Goal: Information Seeking & Learning: Learn about a topic

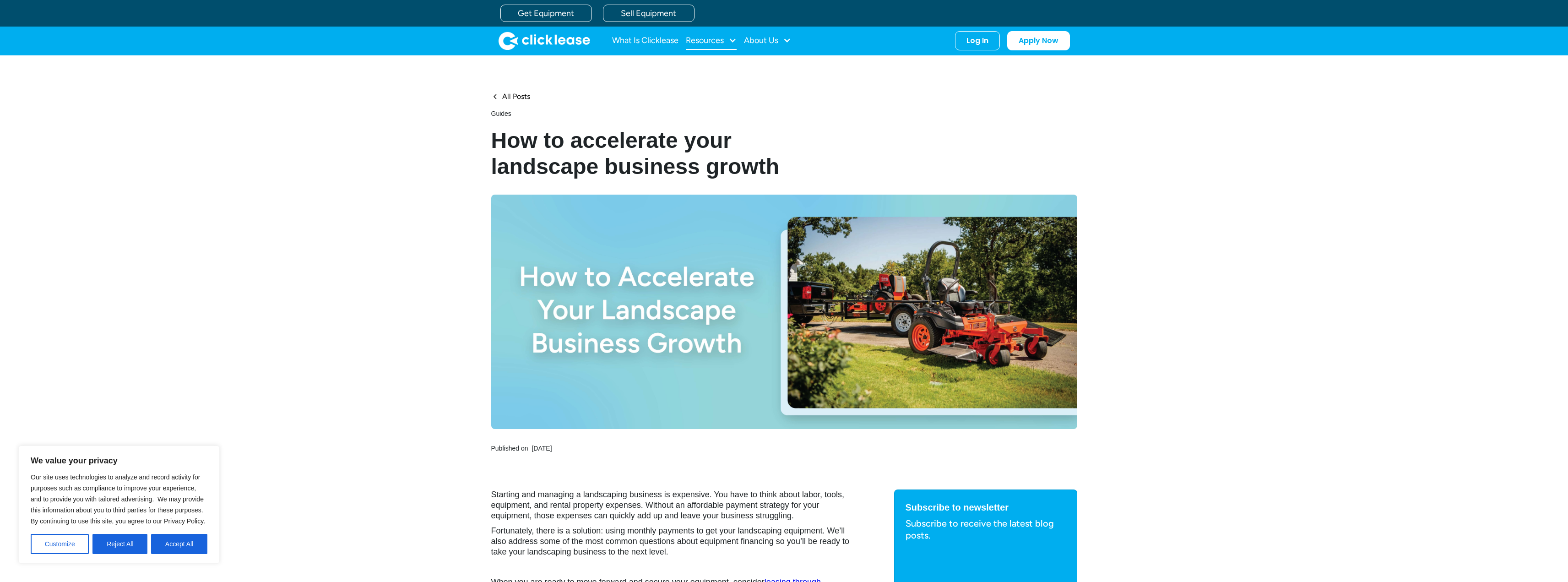
click at [726, 43] on div "Resources" at bounding box center [711, 41] width 51 height 19
click at [170, 548] on button "Accept All" at bounding box center [179, 544] width 56 height 20
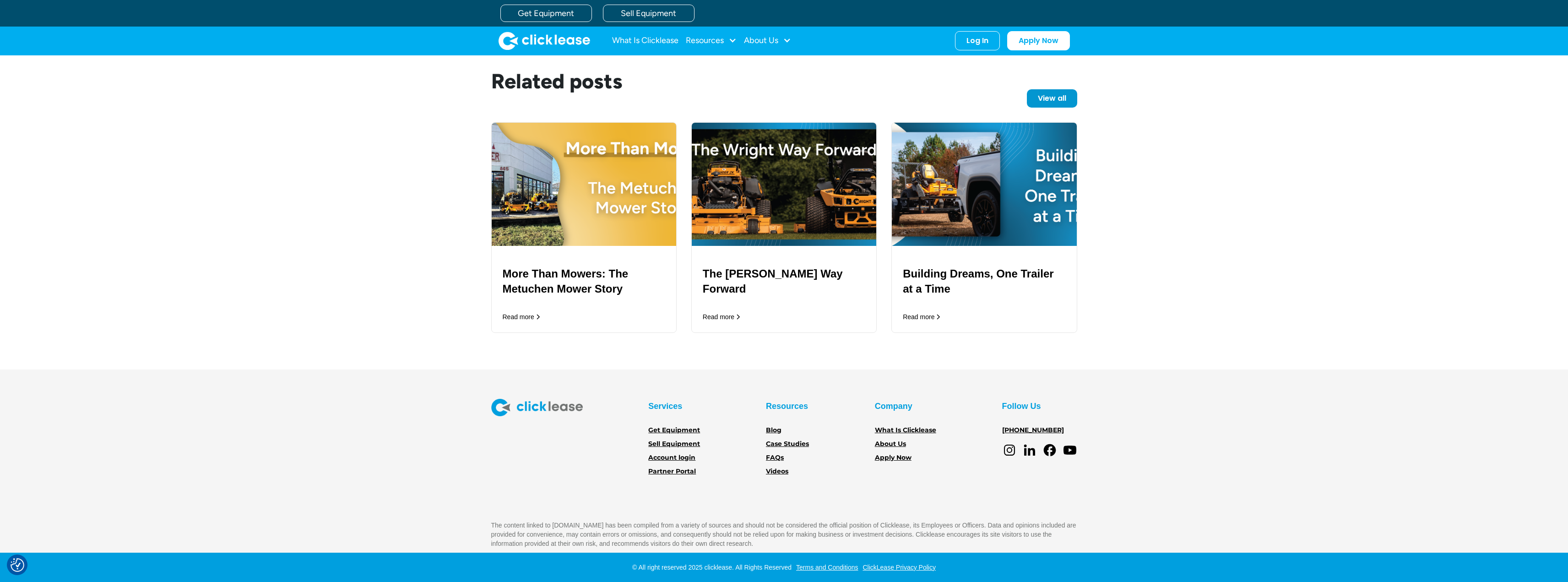
scroll to position [2199, 0]
click at [677, 470] on link "Partner Portal" at bounding box center [673, 471] width 48 height 10
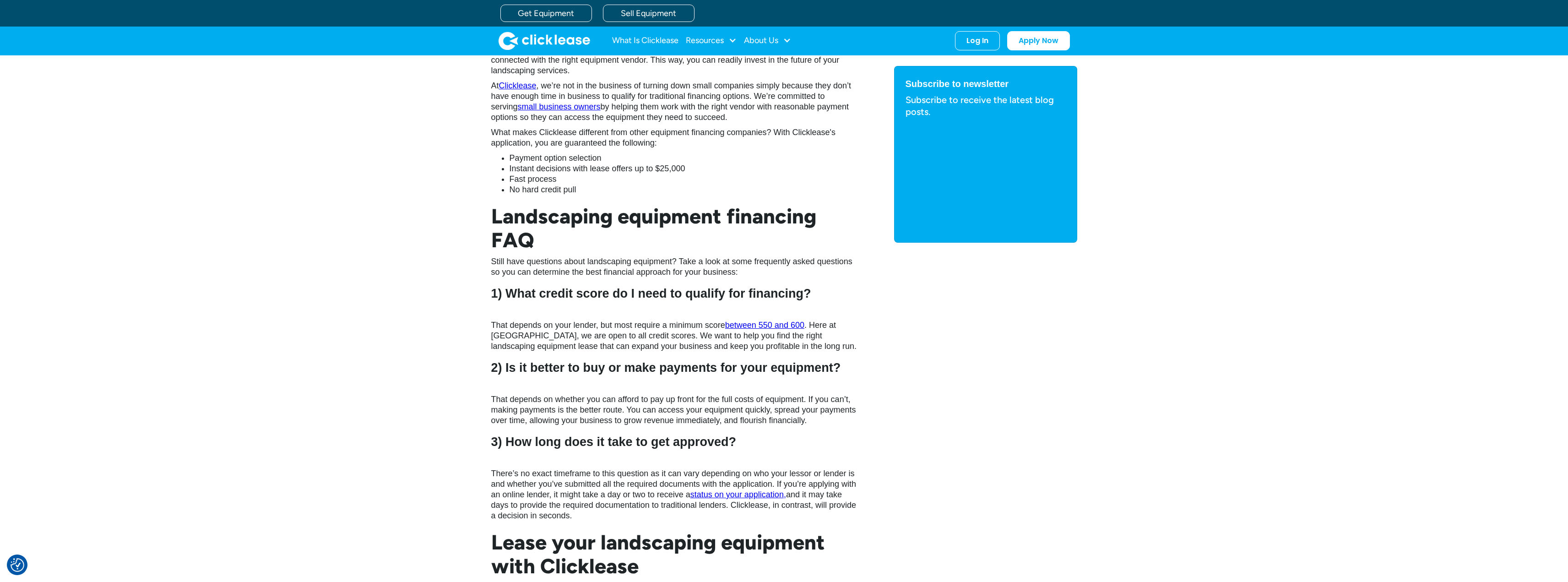
scroll to position [1421, 0]
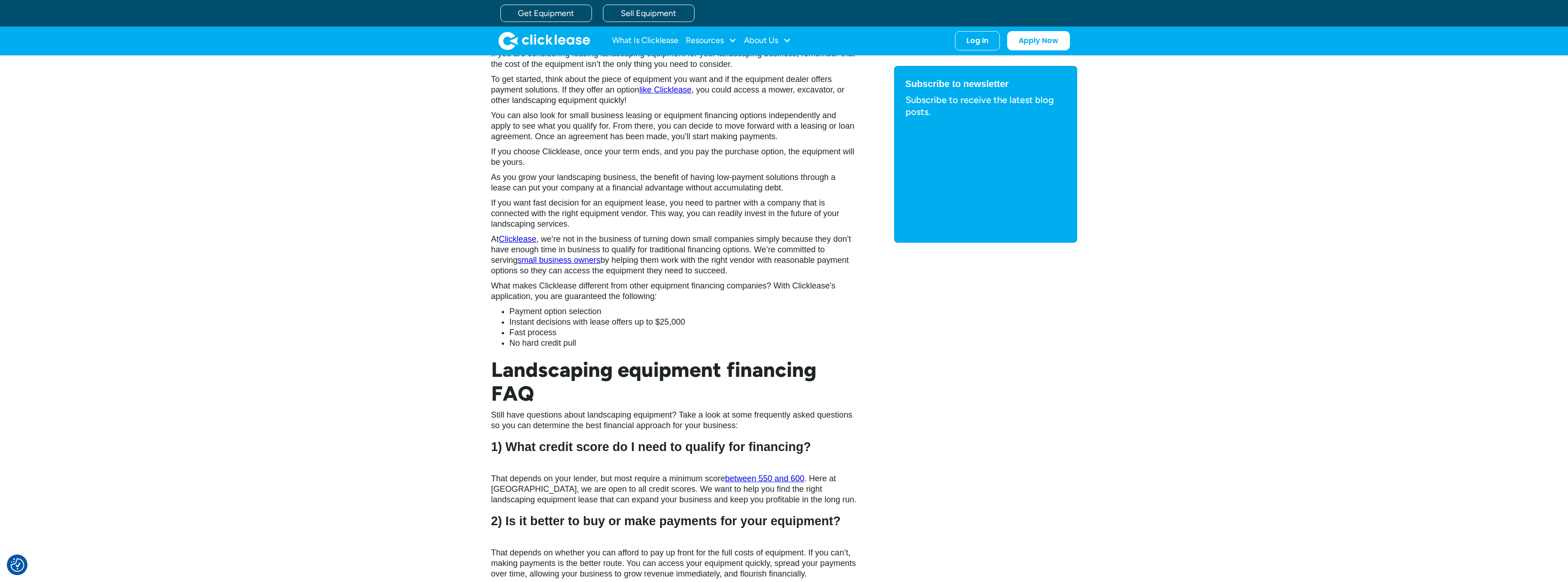
click at [548, 268] on p "At Clicklease , we’re not in the business of turning down small companies simpl…" at bounding box center [674, 254] width 366 height 42
click at [548, 257] on link "small business owners" at bounding box center [559, 260] width 83 height 9
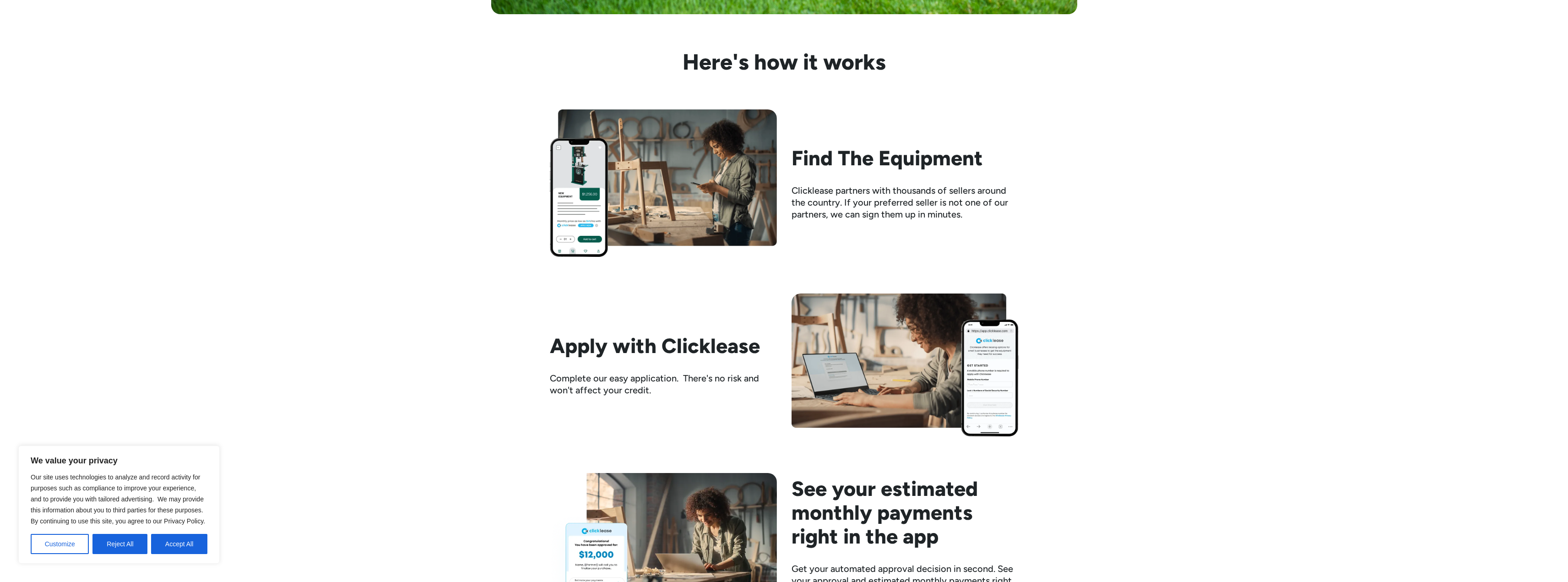
scroll to position [916, 0]
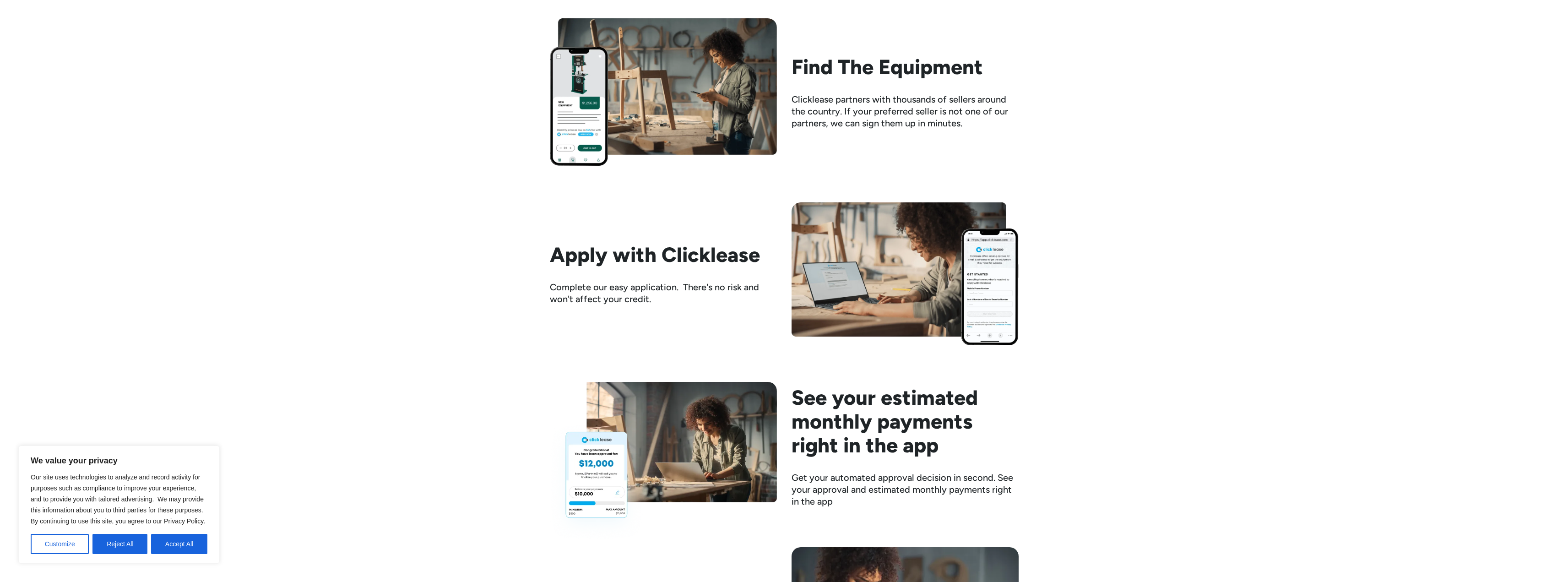
click at [866, 121] on div "Clicklease partners with thousands of sellers around the country. If your prefe…" at bounding box center [905, 111] width 227 height 36
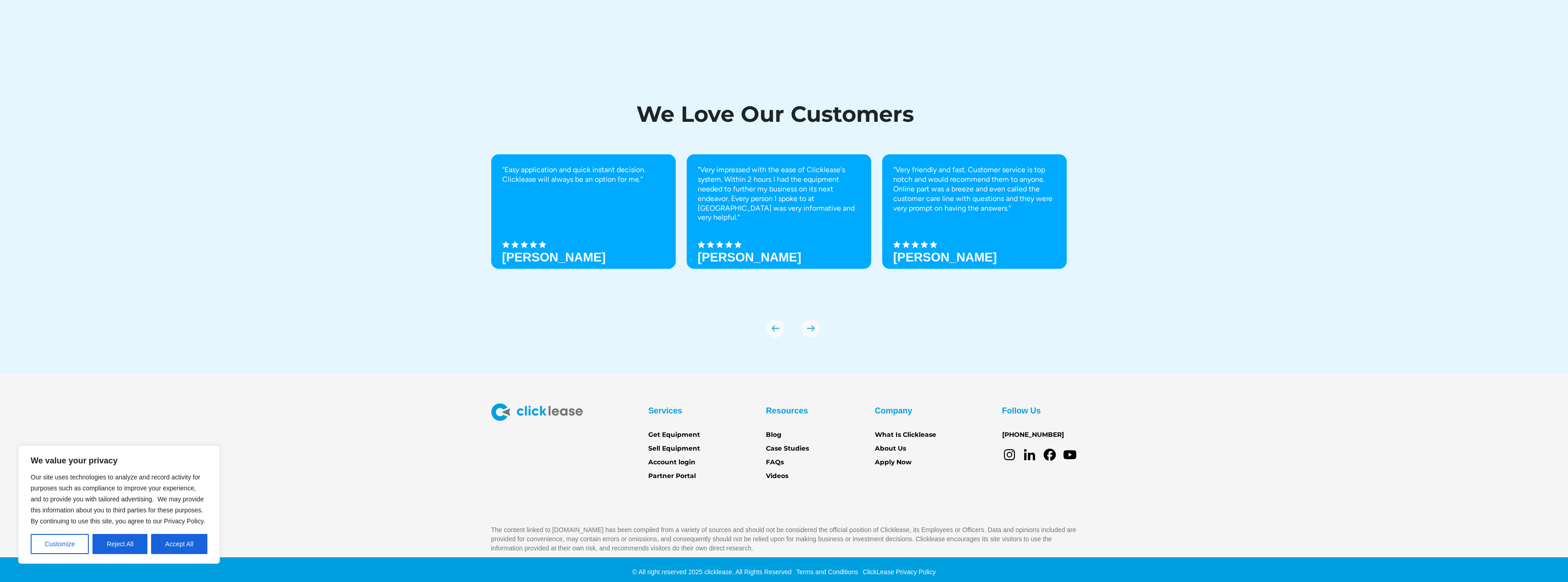
scroll to position [3254, 0]
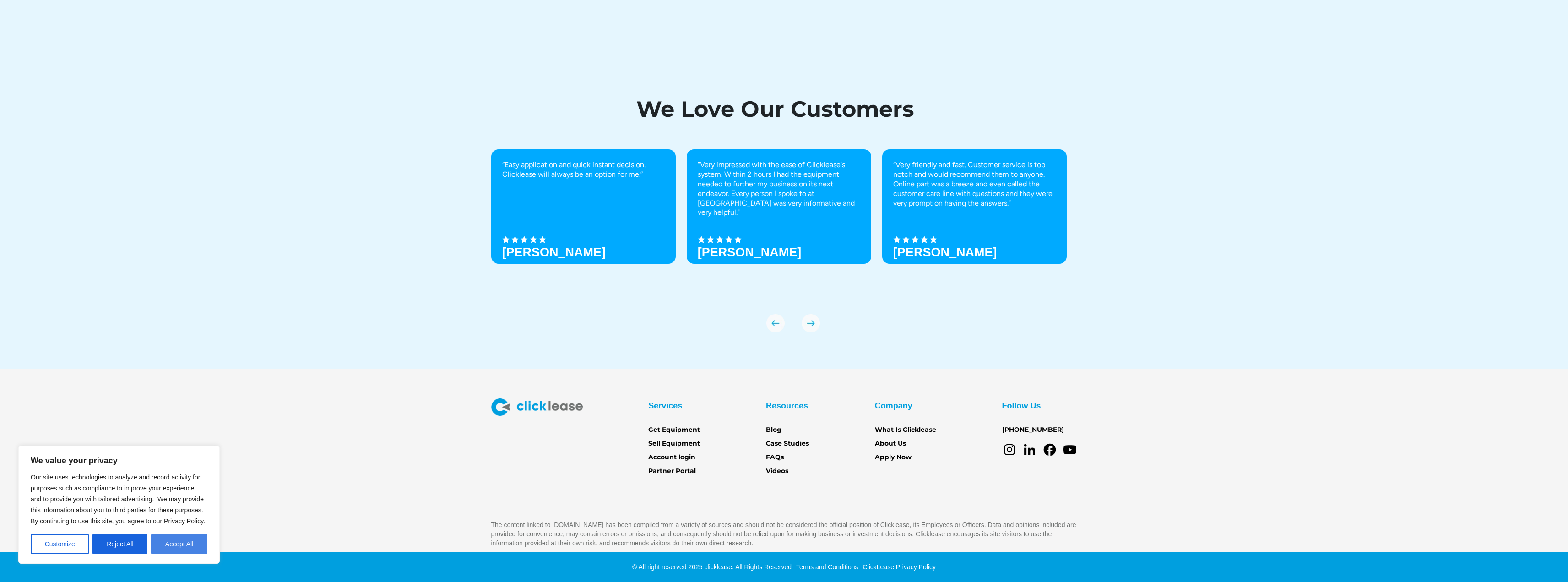
click at [187, 543] on button "Accept All" at bounding box center [179, 544] width 56 height 20
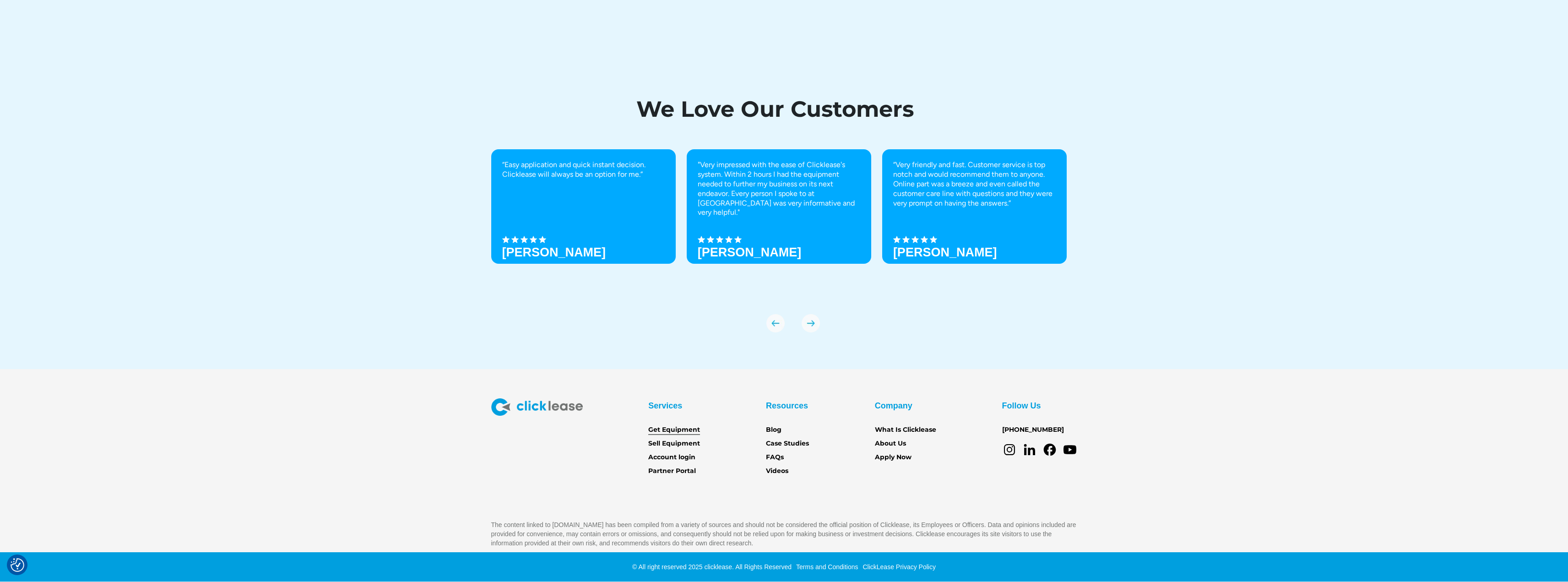
click at [688, 427] on link "Get Equipment" at bounding box center [674, 429] width 52 height 10
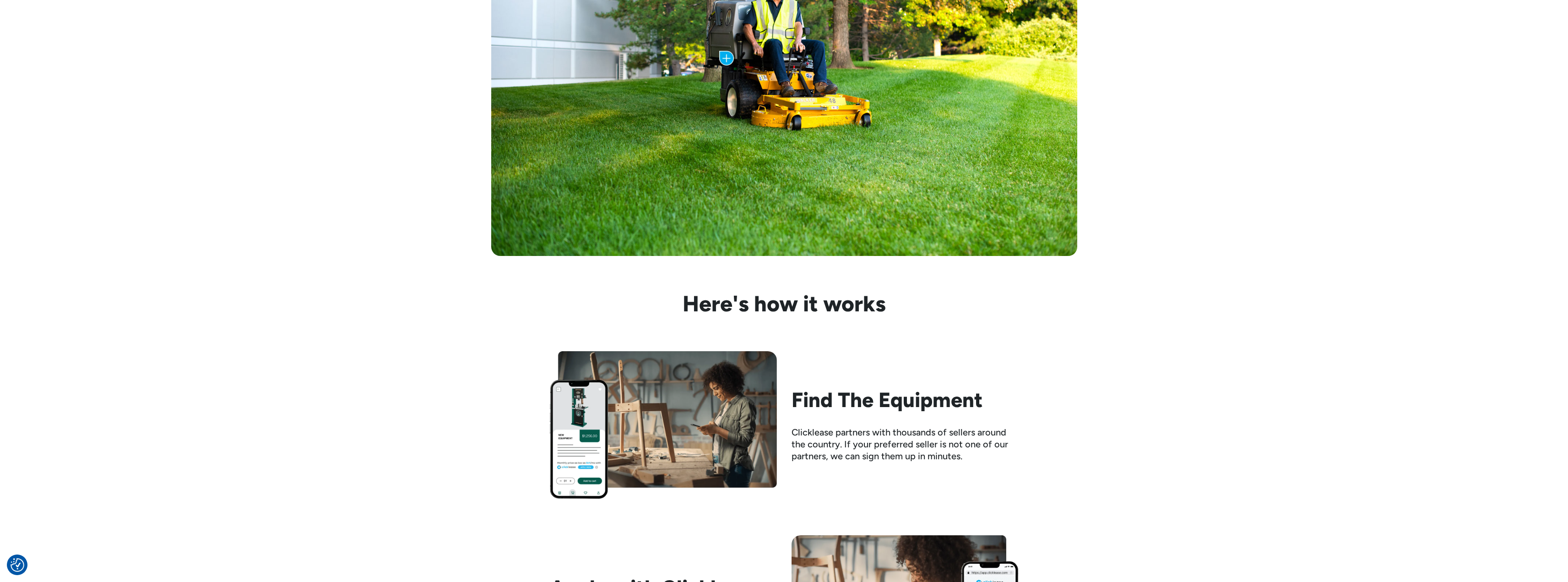
scroll to position [595, 0]
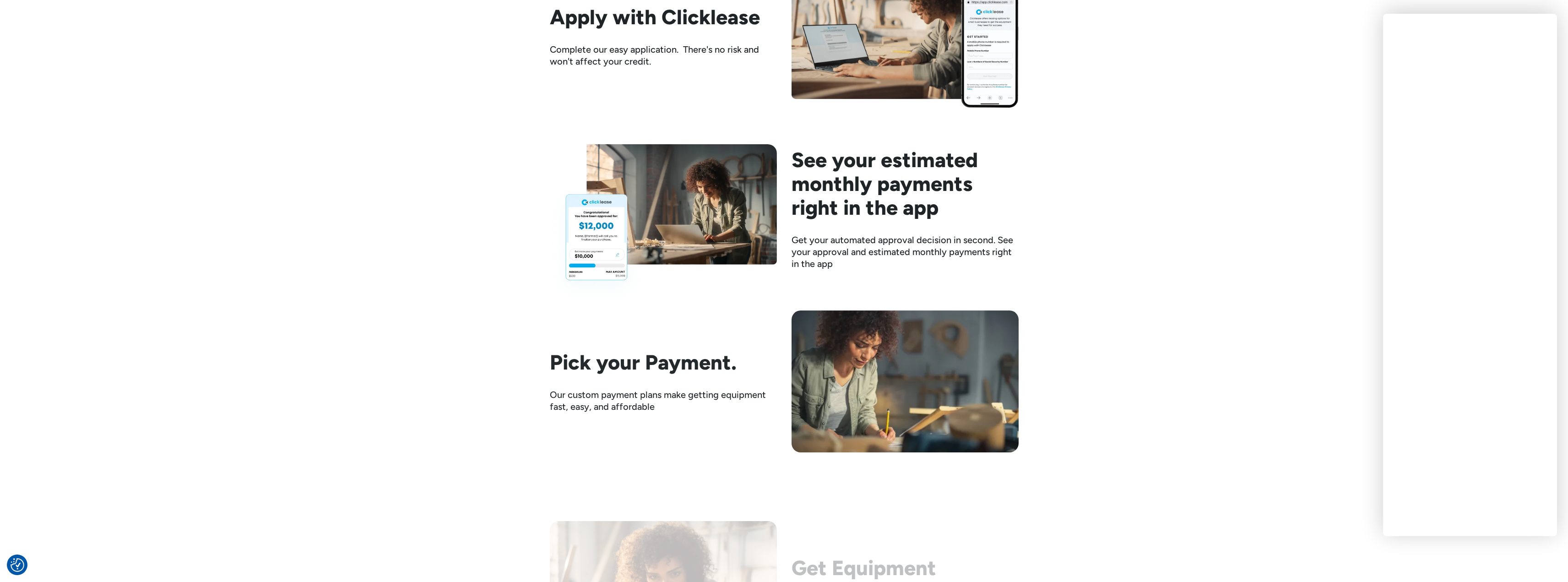
scroll to position [1282, 0]
